Goal: Navigation & Orientation: Find specific page/section

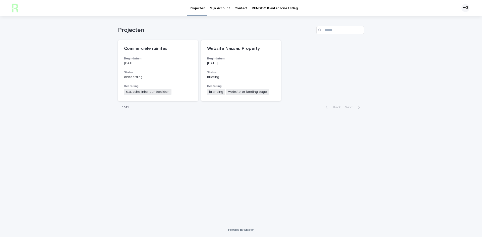
click at [227, 11] on link "Mijn Account" at bounding box center [219, 8] width 25 height 16
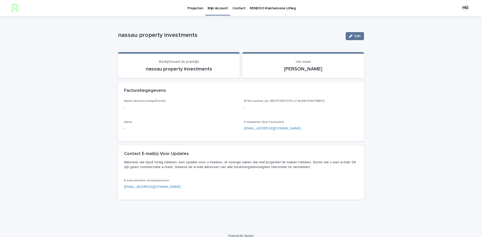
click at [238, 11] on link "Contact" at bounding box center [239, 8] width 18 height 16
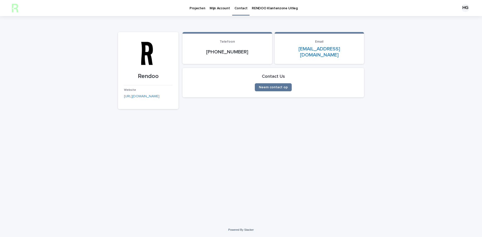
click at [263, 11] on link "RENDOO Klantenzone Uitleg" at bounding box center [275, 8] width 50 height 16
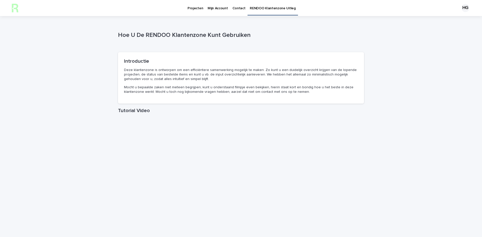
click at [196, 11] on link "Projecten" at bounding box center [195, 8] width 20 height 16
